Goal: Download file/media

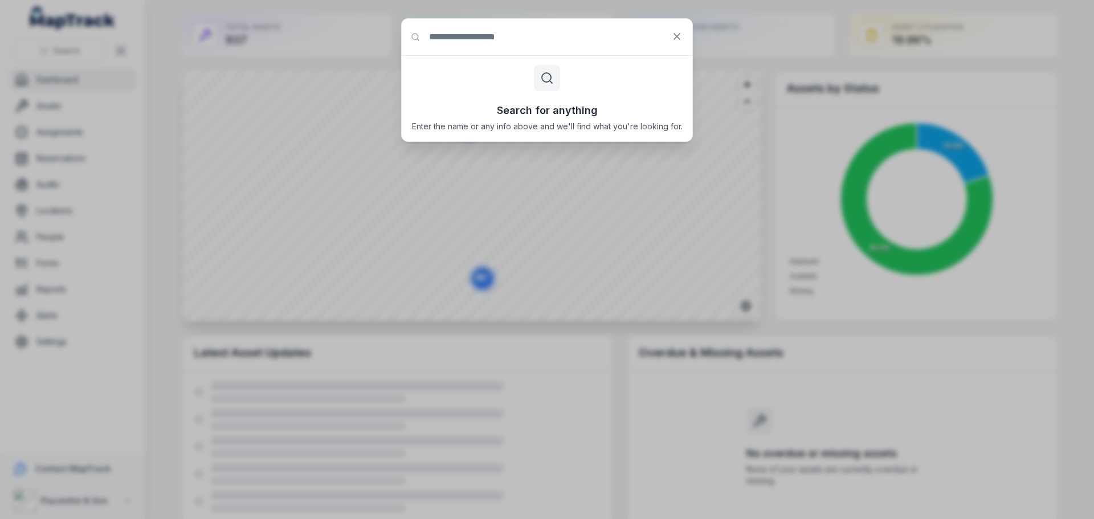
drag, startPoint x: 0, startPoint y: 0, endPoint x: 591, endPoint y: 40, distance: 592.8
click at [591, 40] on input "Search for anything" at bounding box center [547, 37] width 291 height 36
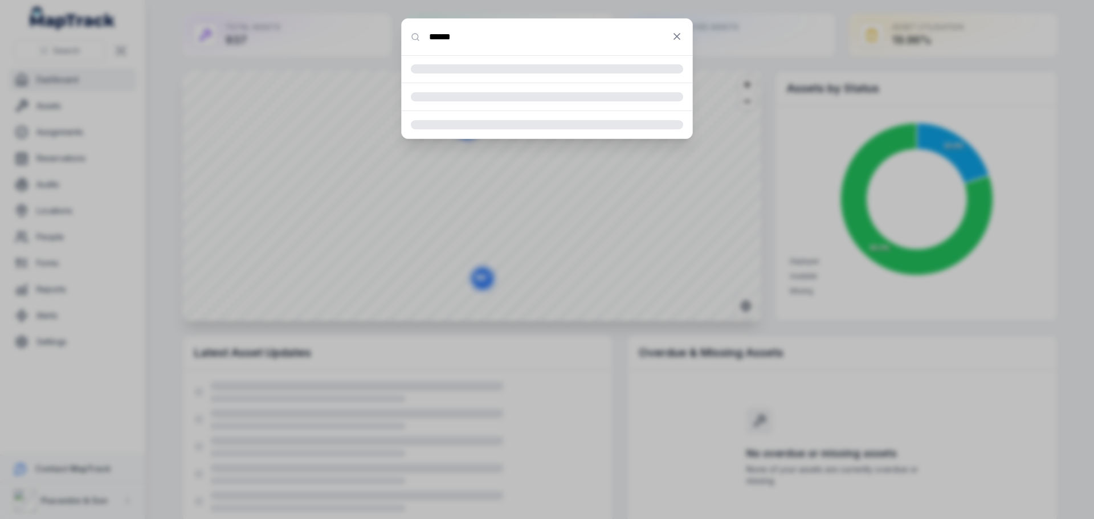
type input "******"
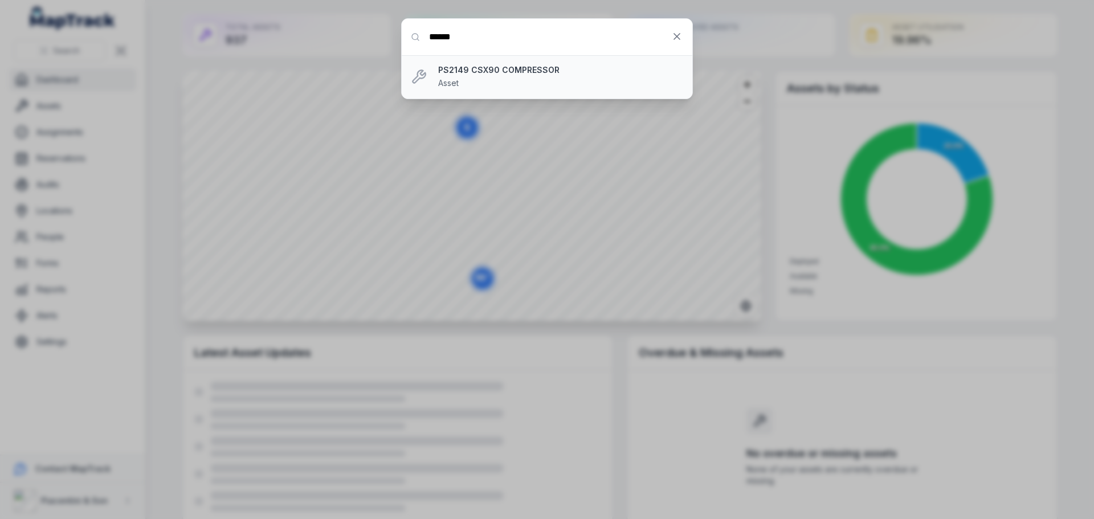
click at [536, 71] on strong "PS2149 CSX90 COMPRESSOR" at bounding box center [560, 69] width 245 height 11
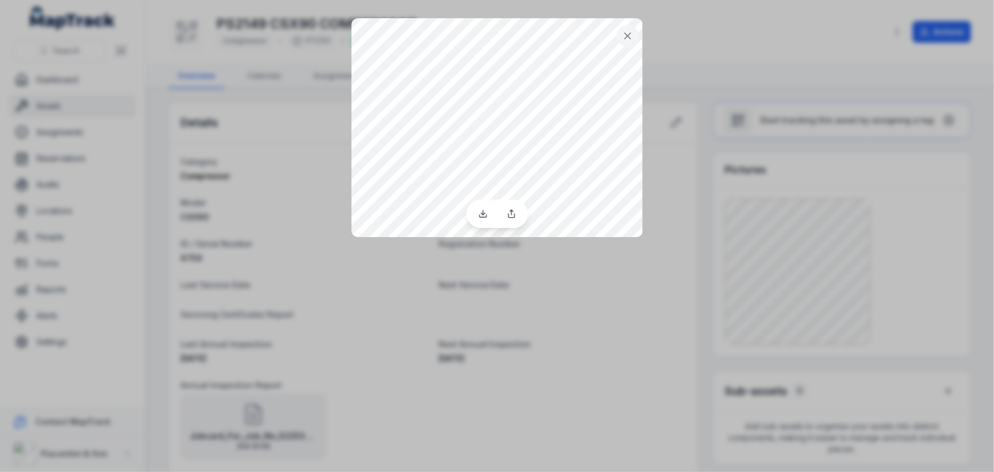
click at [637, 34] on button at bounding box center [628, 36] width 22 height 22
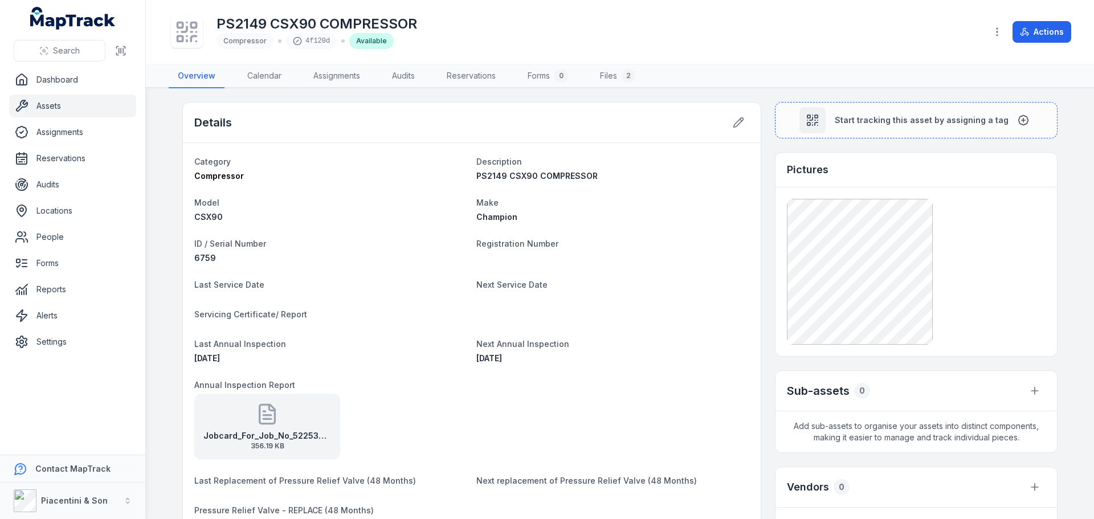
click at [1013, 266] on div at bounding box center [916, 272] width 259 height 146
click at [248, 428] on div "Jobcard_For_Job_No_522536_31-10-2024_1129 356.19 KB" at bounding box center [267, 427] width 146 height 66
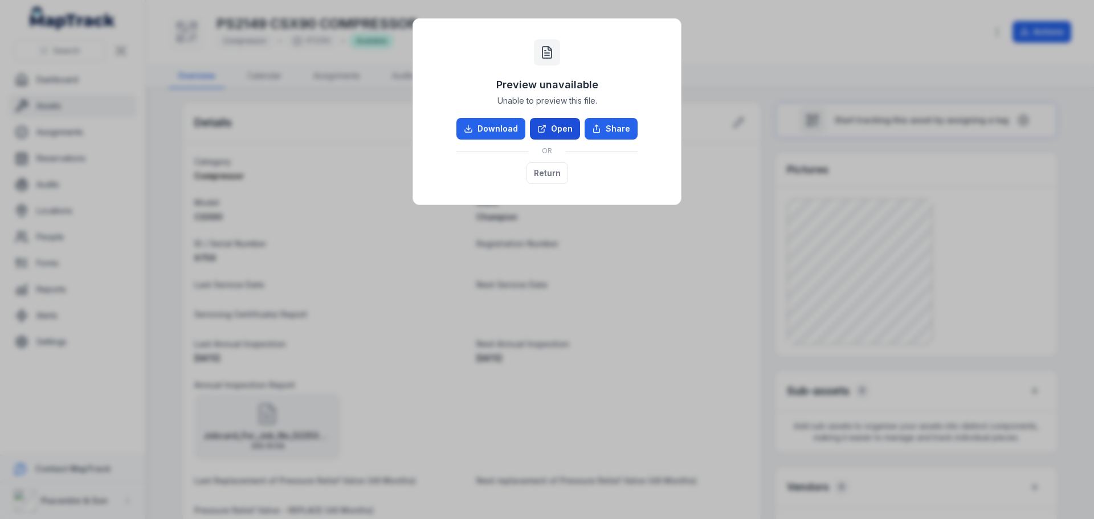
click at [561, 130] on link "Open" at bounding box center [555, 129] width 50 height 22
click at [549, 178] on button "Return" at bounding box center [547, 173] width 42 height 22
